Goal: Navigation & Orientation: Go to known website

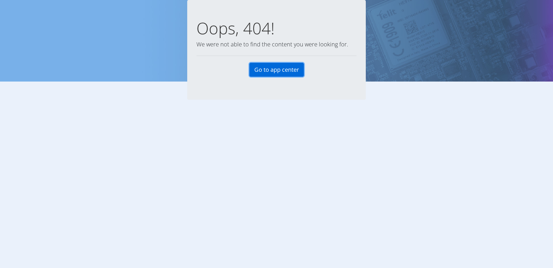
click at [270, 69] on link "Go to app center" at bounding box center [276, 70] width 54 height 14
